Goal: Find specific page/section: Find specific page/section

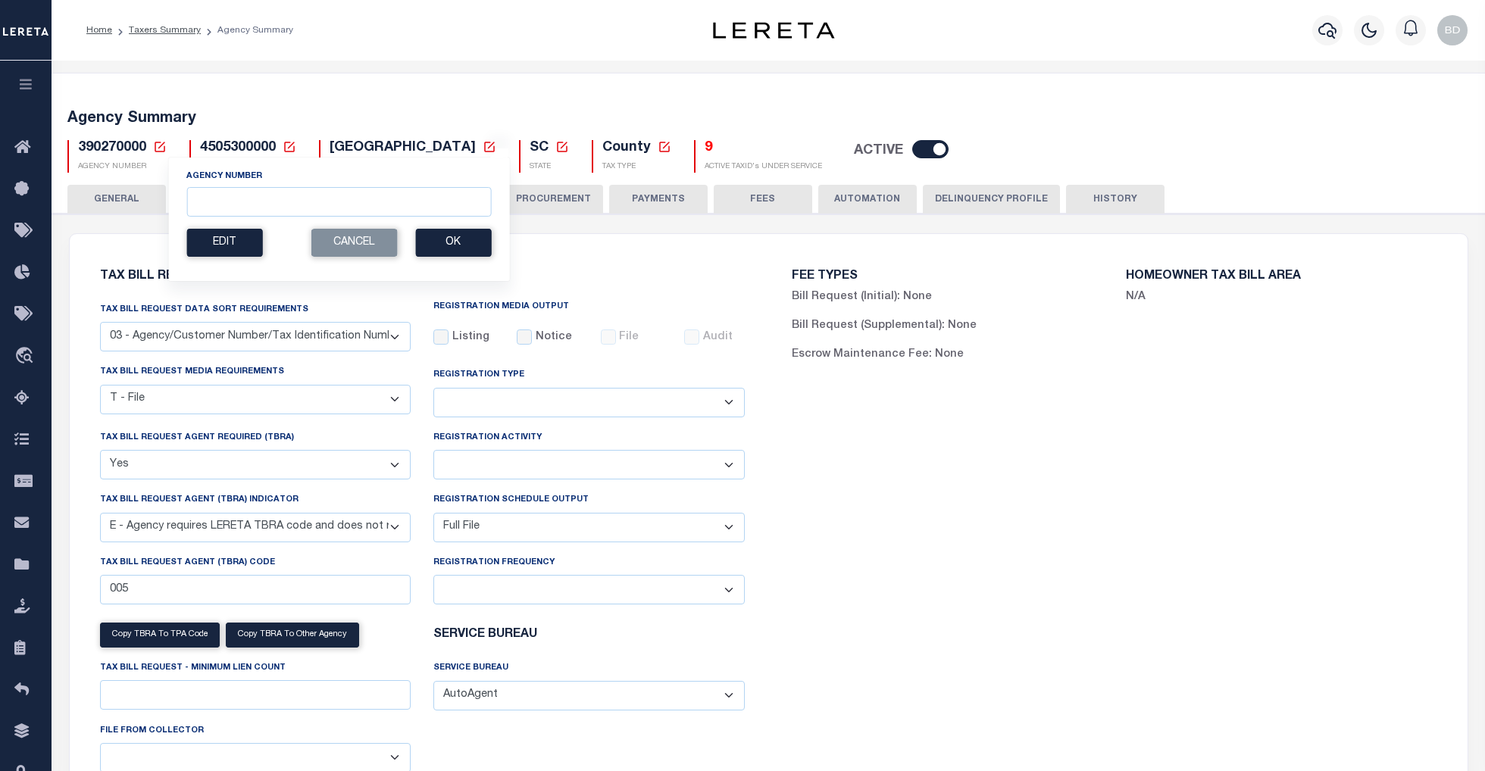
select select "27"
select select "22"
select select "true"
select select "13"
select select "1"
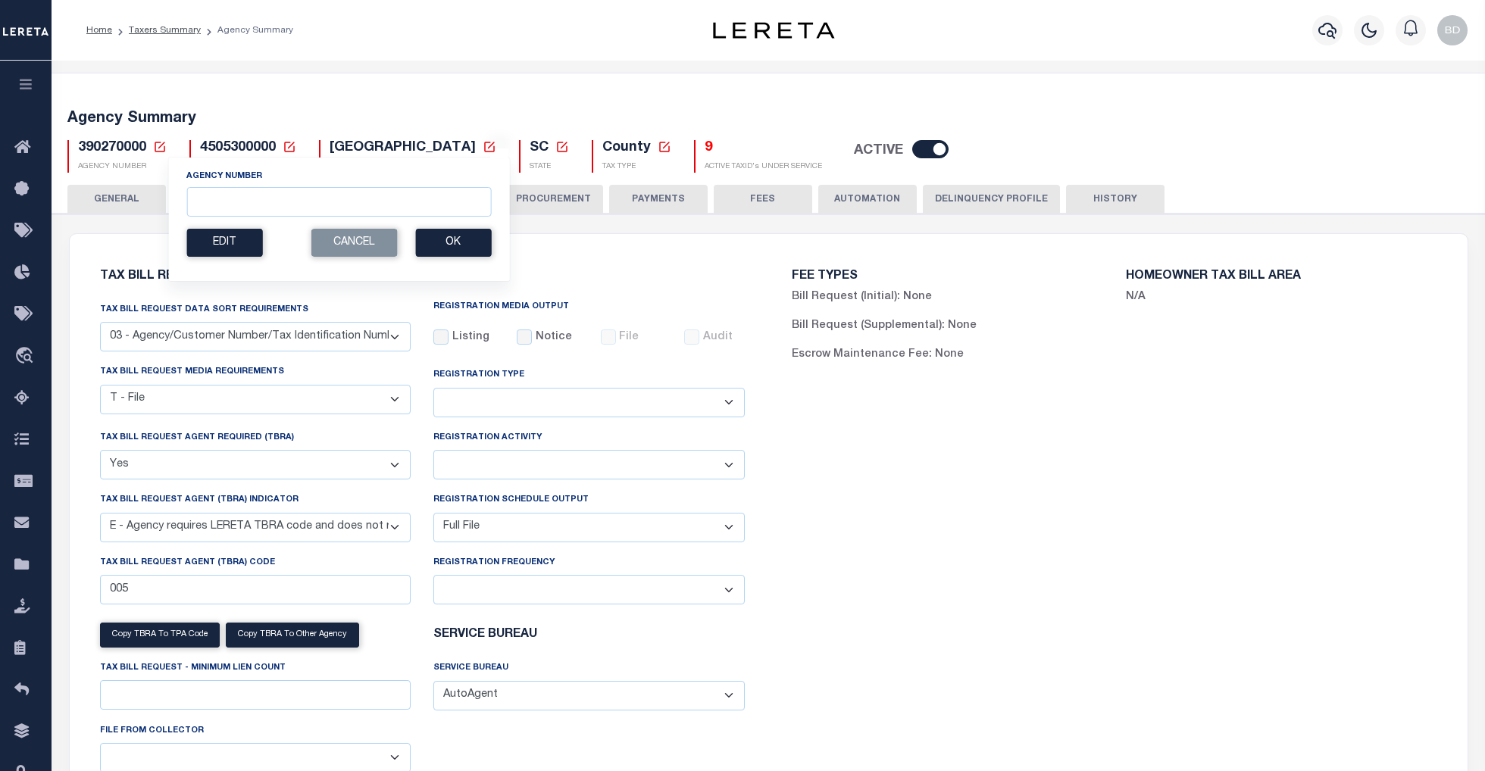
select select
select select "7803021001"
click at [232, 203] on input "Agency Number" at bounding box center [338, 202] width 304 height 30
type input "100290000"
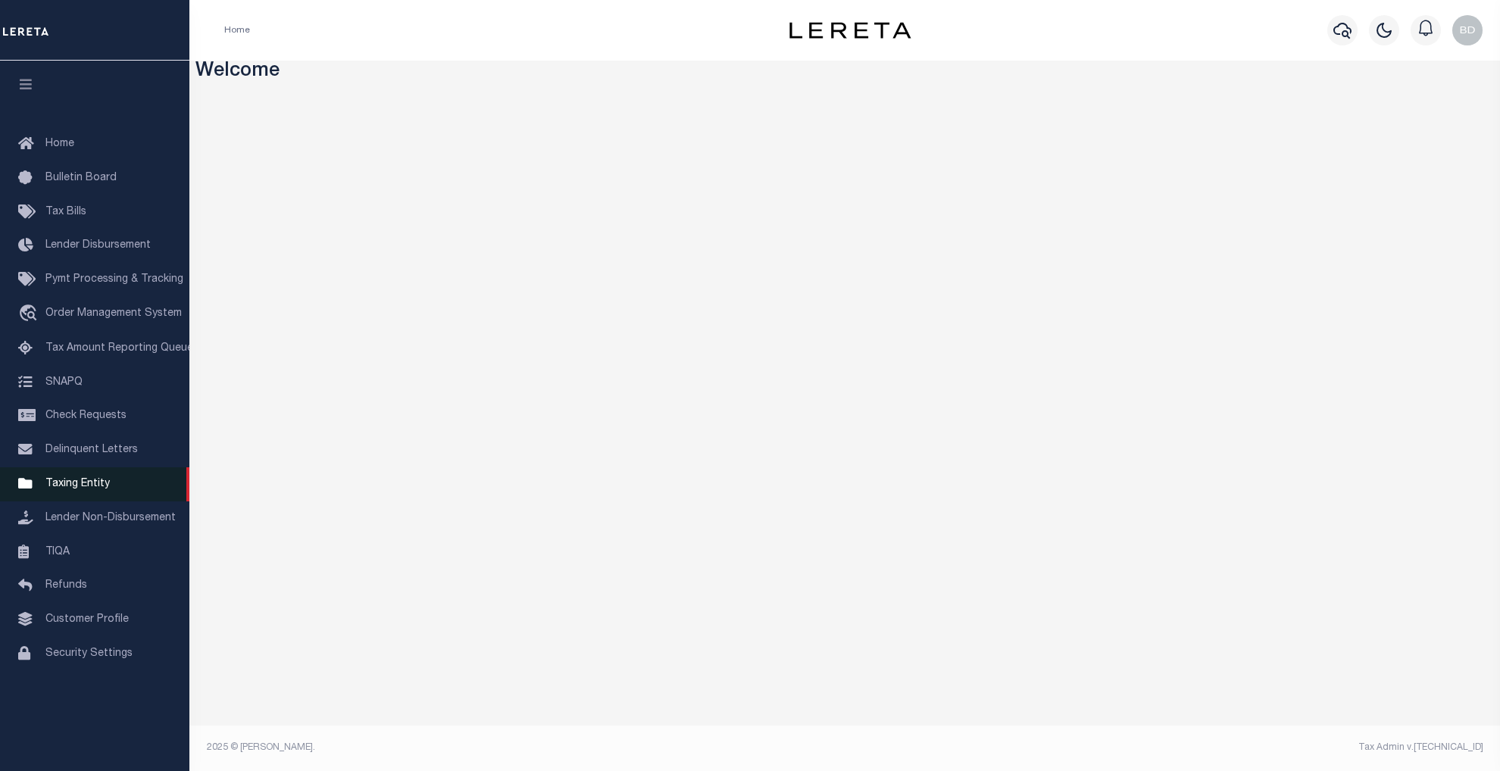
click at [73, 489] on span "Taxing Entity" at bounding box center [77, 484] width 64 height 11
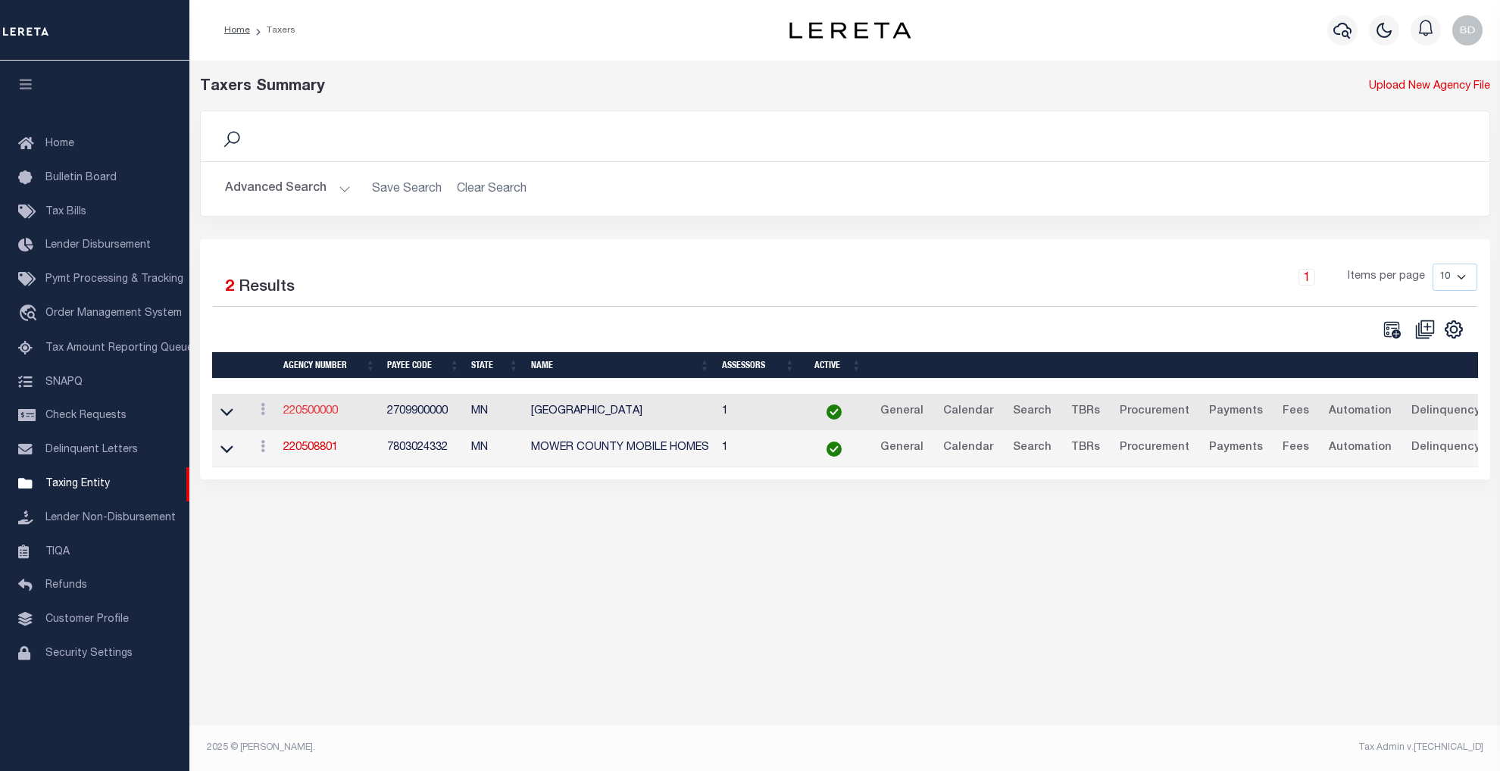
click at [304, 409] on link "220500000" at bounding box center [310, 411] width 55 height 11
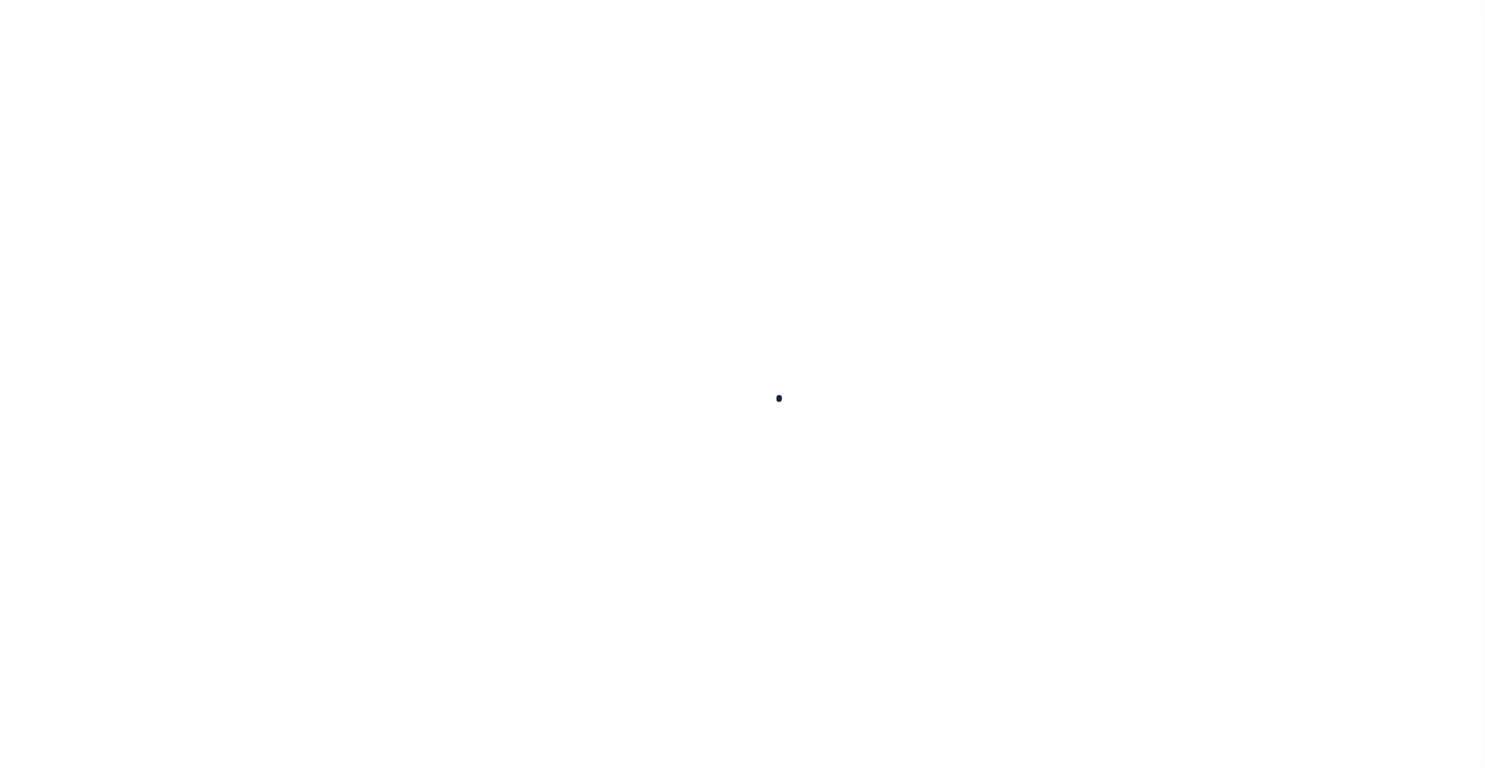
select select
checkbox input "false"
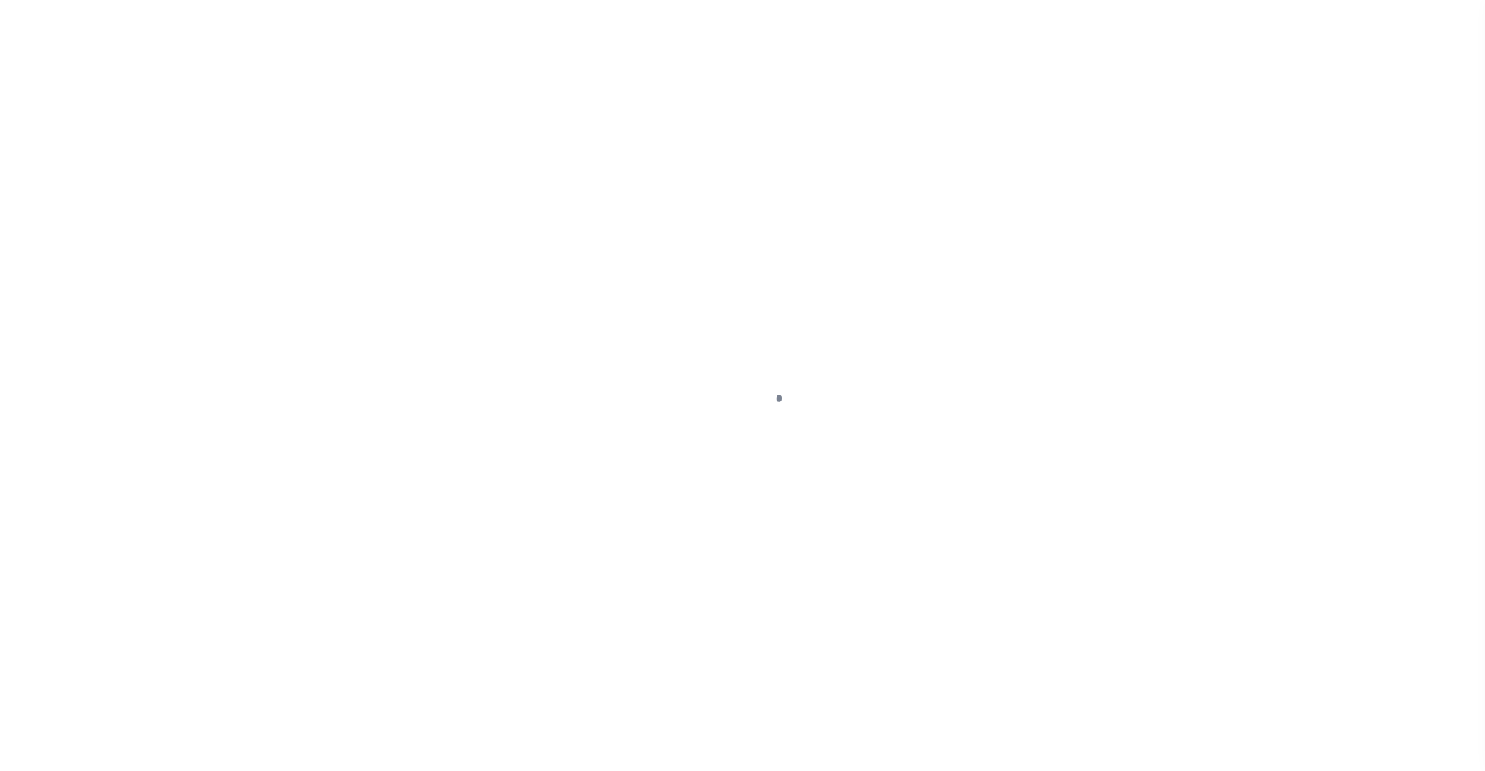
checkbox input "false"
type input "2709900000"
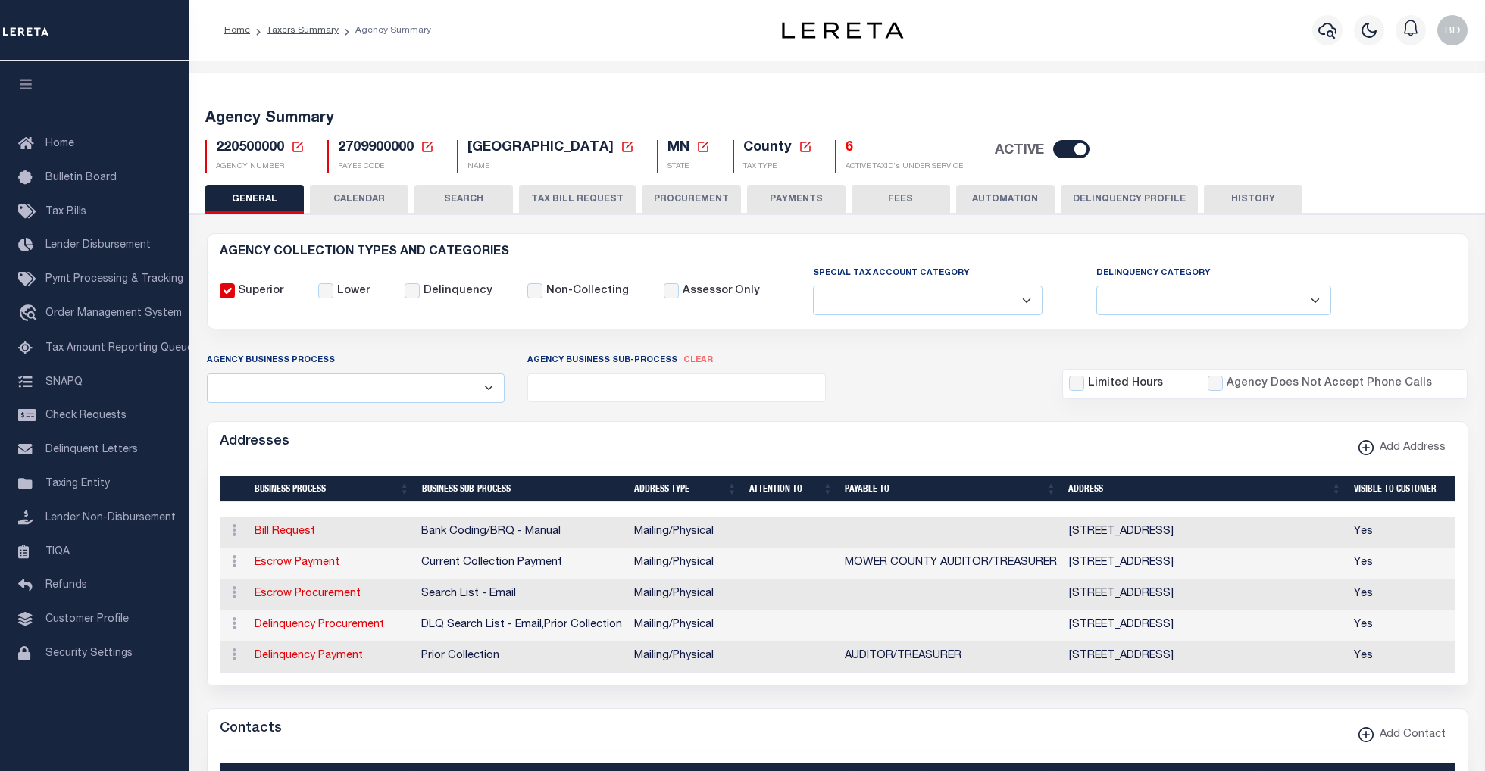
click at [295, 147] on icon at bounding box center [298, 147] width 14 height 14
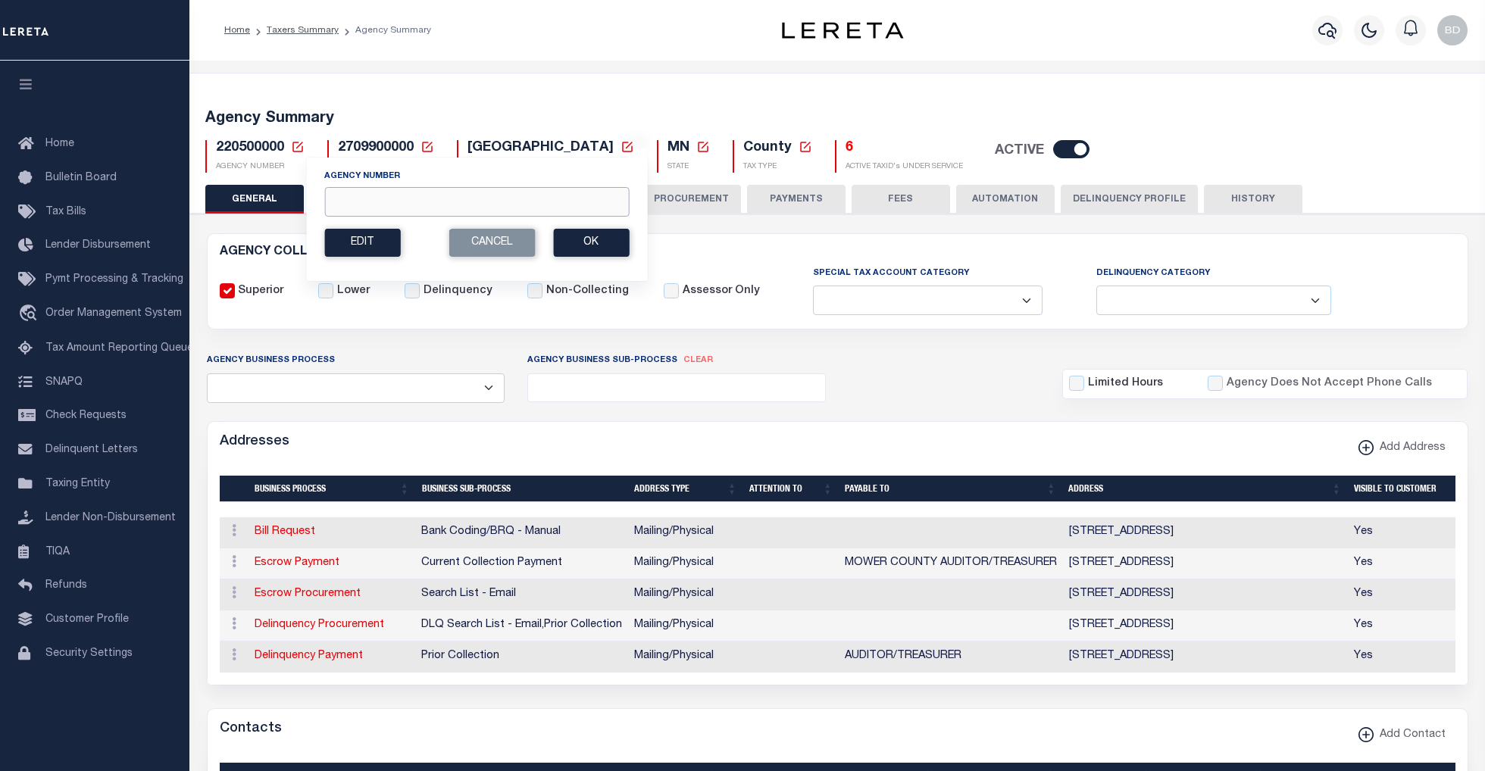
click at [346, 211] on input "Agency Number" at bounding box center [476, 202] width 304 height 30
type input "100290000"
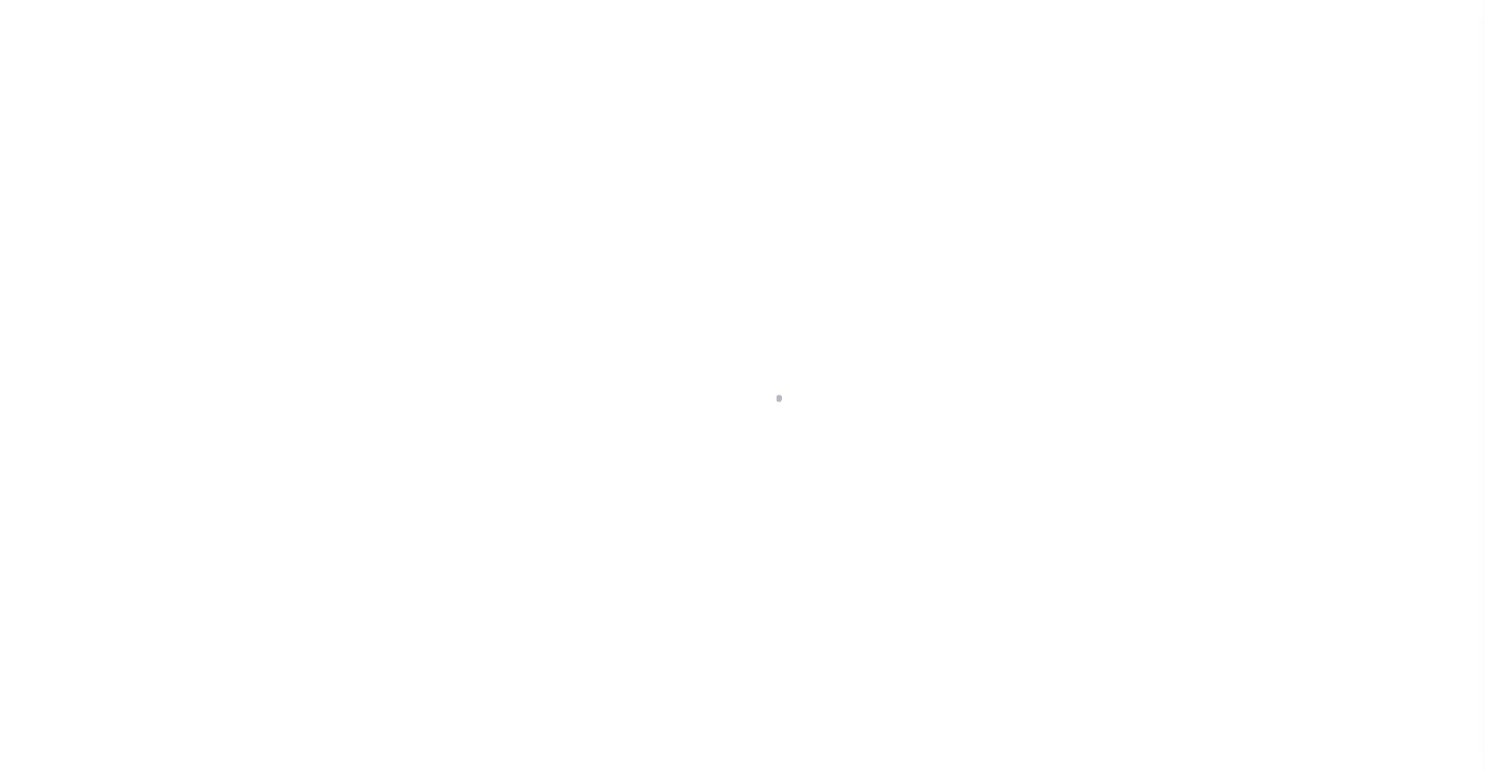
select select
checkbox input "false"
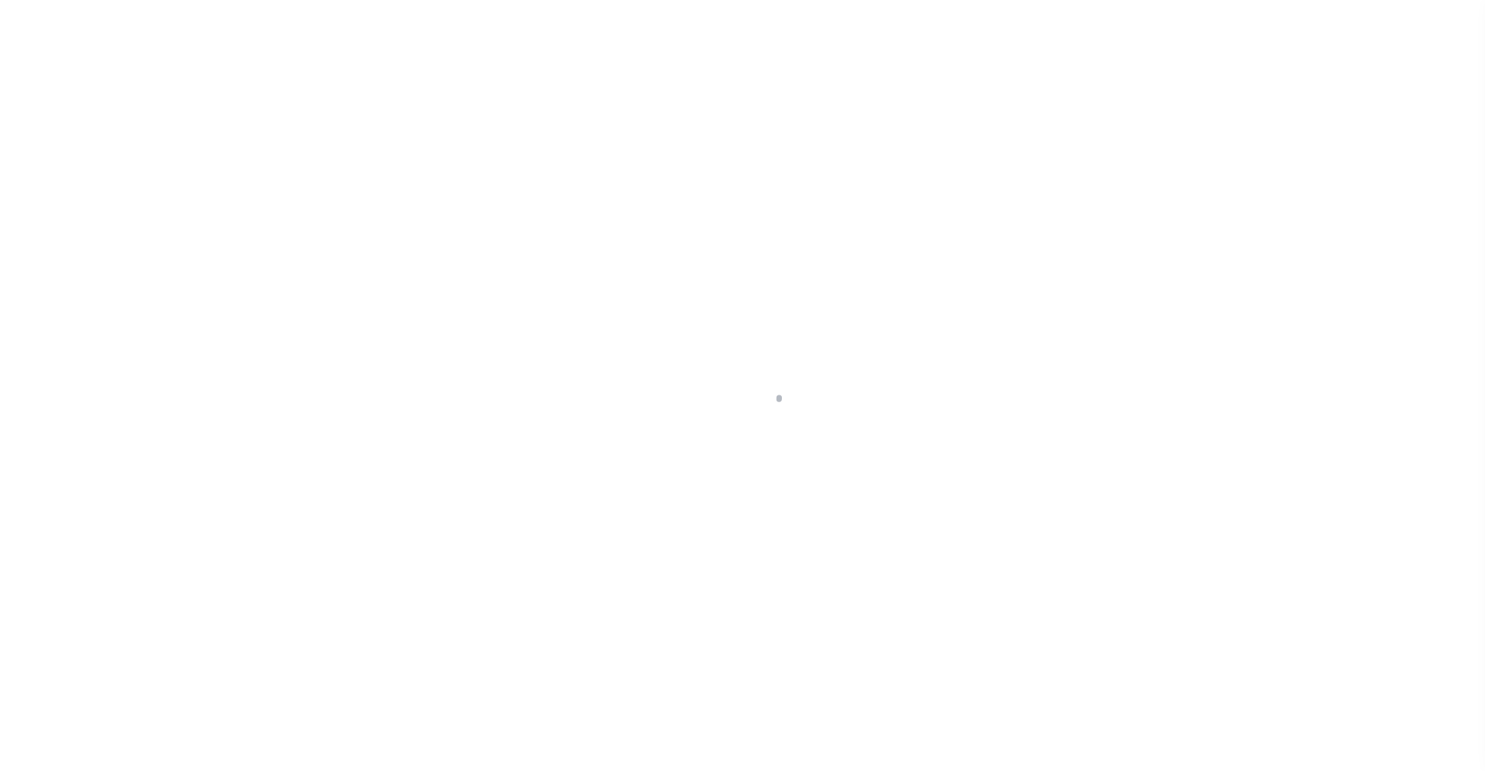
checkbox input "false"
type input "1305900000"
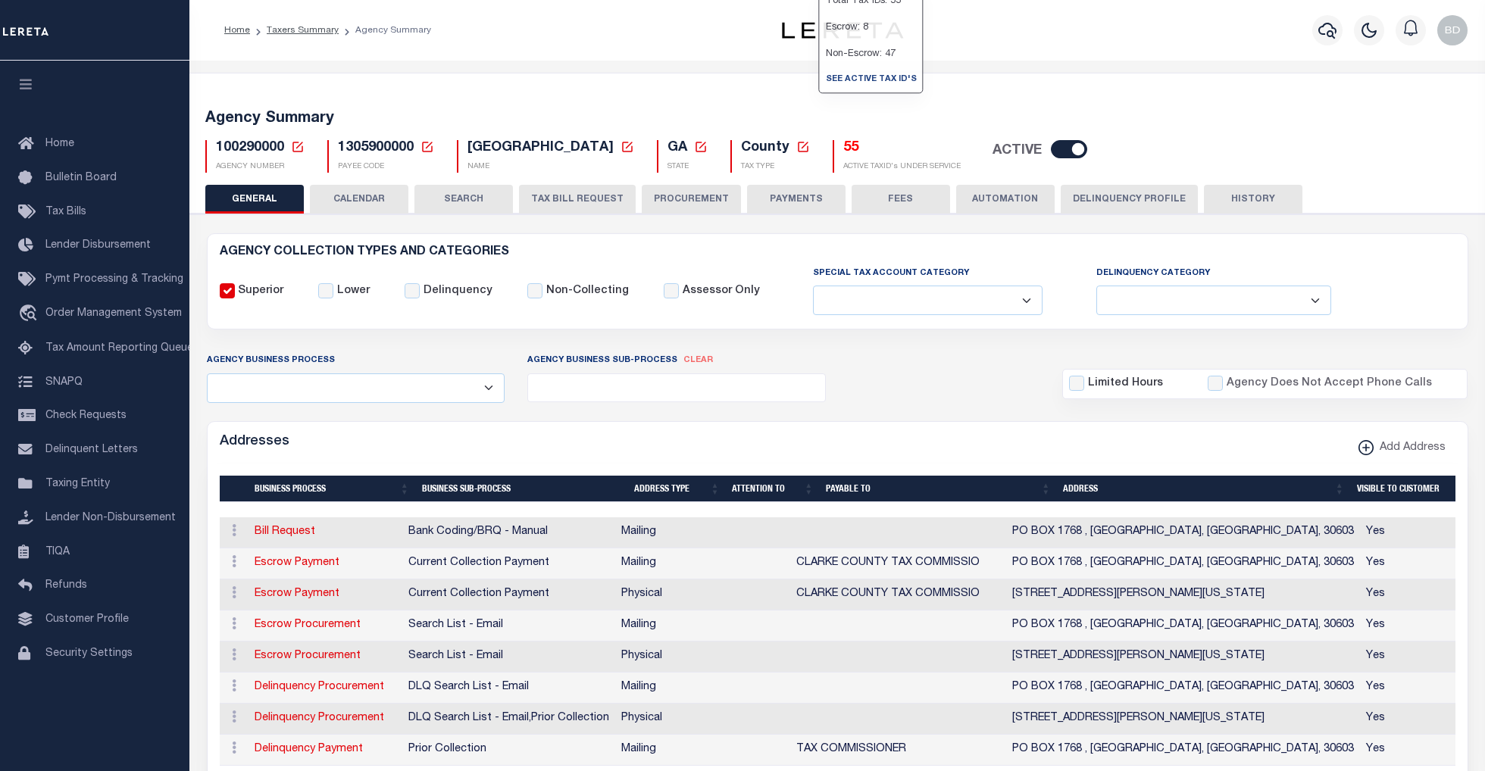
click at [843, 146] on h5 "55" at bounding box center [901, 148] width 117 height 17
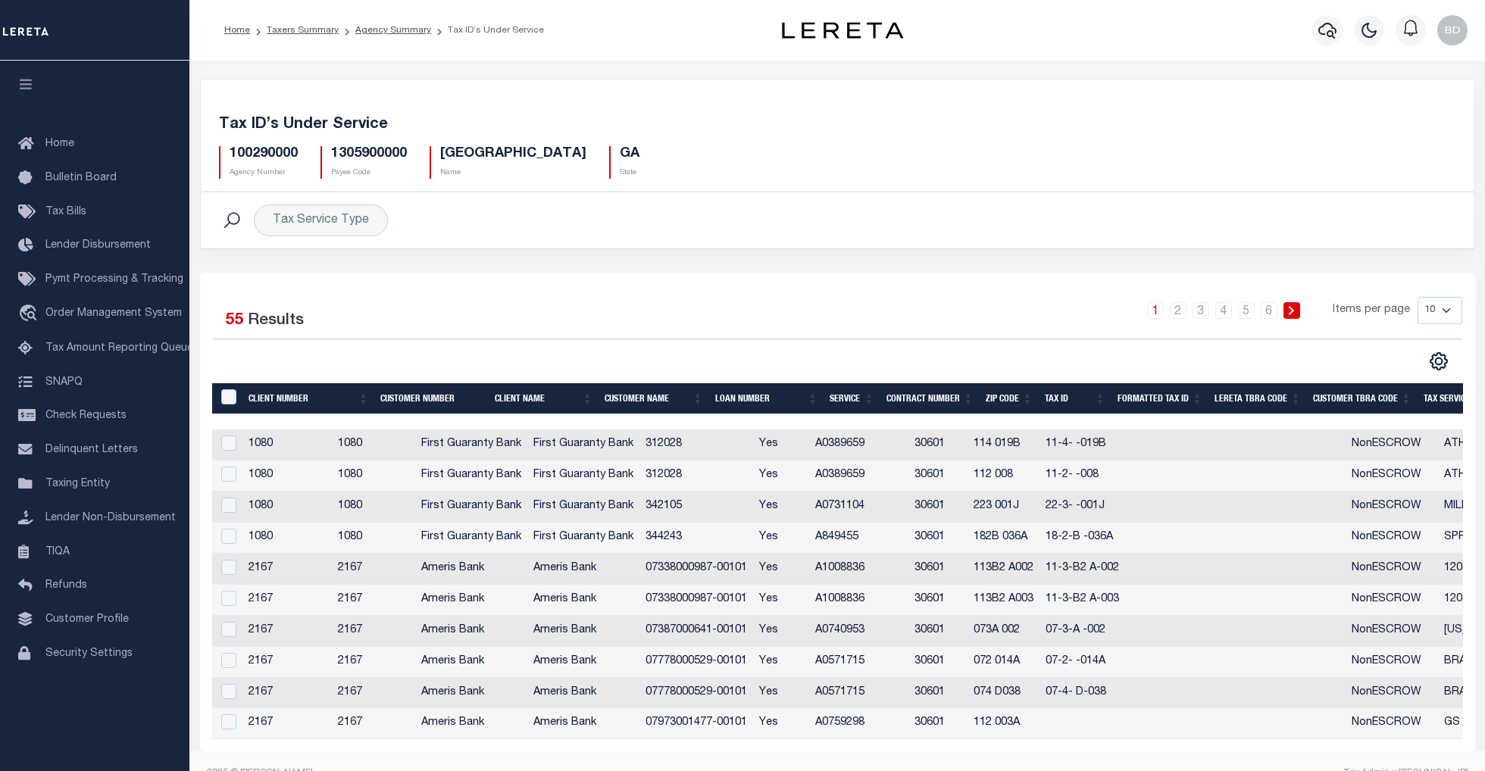
click at [1441, 406] on th "Tax Service Type" at bounding box center [1463, 398] width 92 height 31
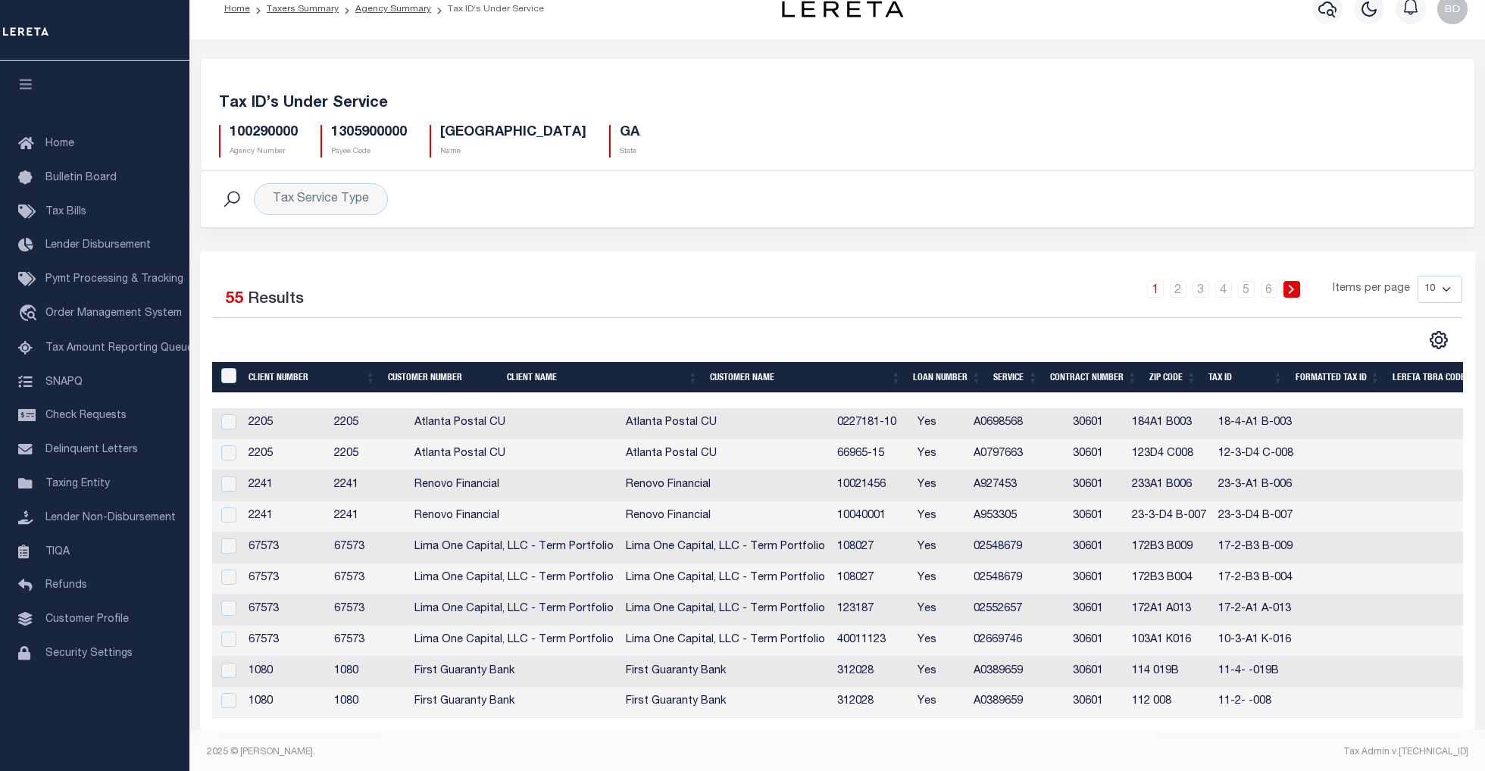
scroll to position [40, 0]
